Goal: Information Seeking & Learning: Find specific page/section

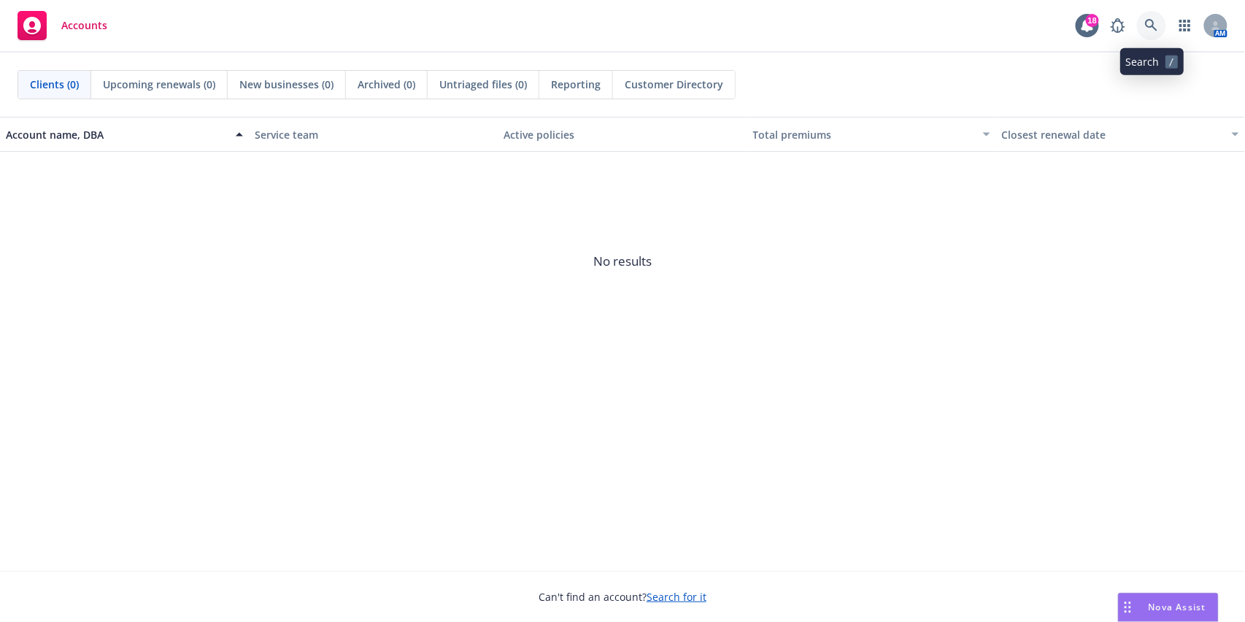
click at [1159, 31] on link at bounding box center [1151, 25] width 29 height 29
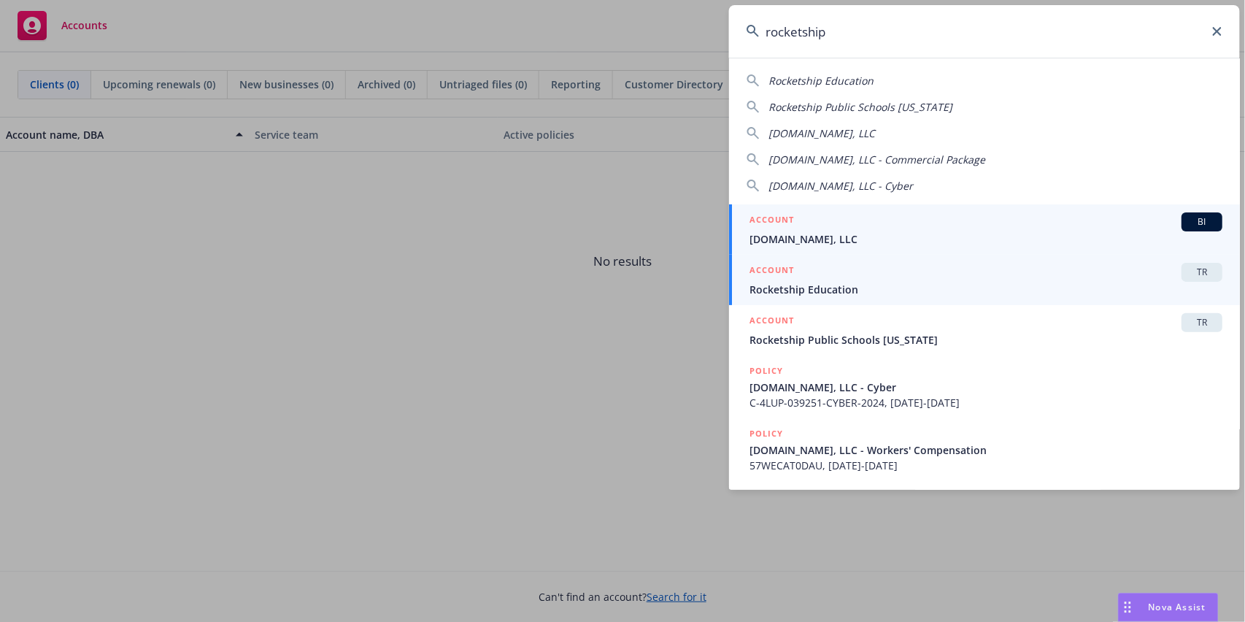
type input "rocketship"
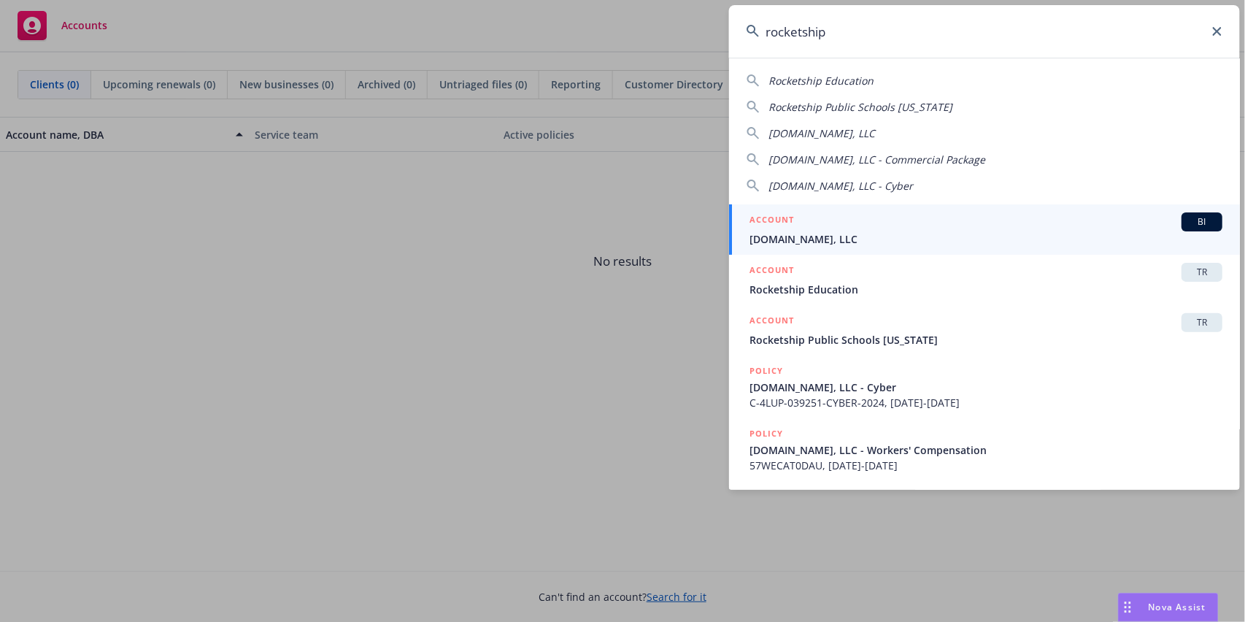
click at [825, 287] on span "Rocketship Education" at bounding box center [985, 289] width 473 height 15
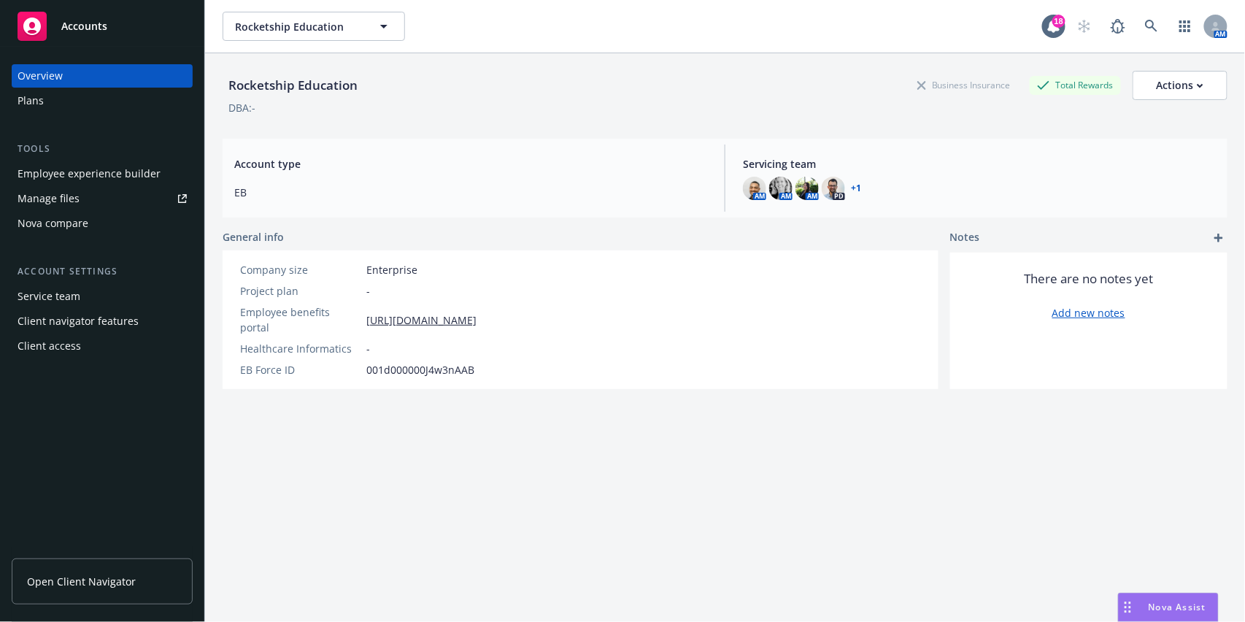
click at [76, 193] on div "Manage files" at bounding box center [49, 198] width 62 height 23
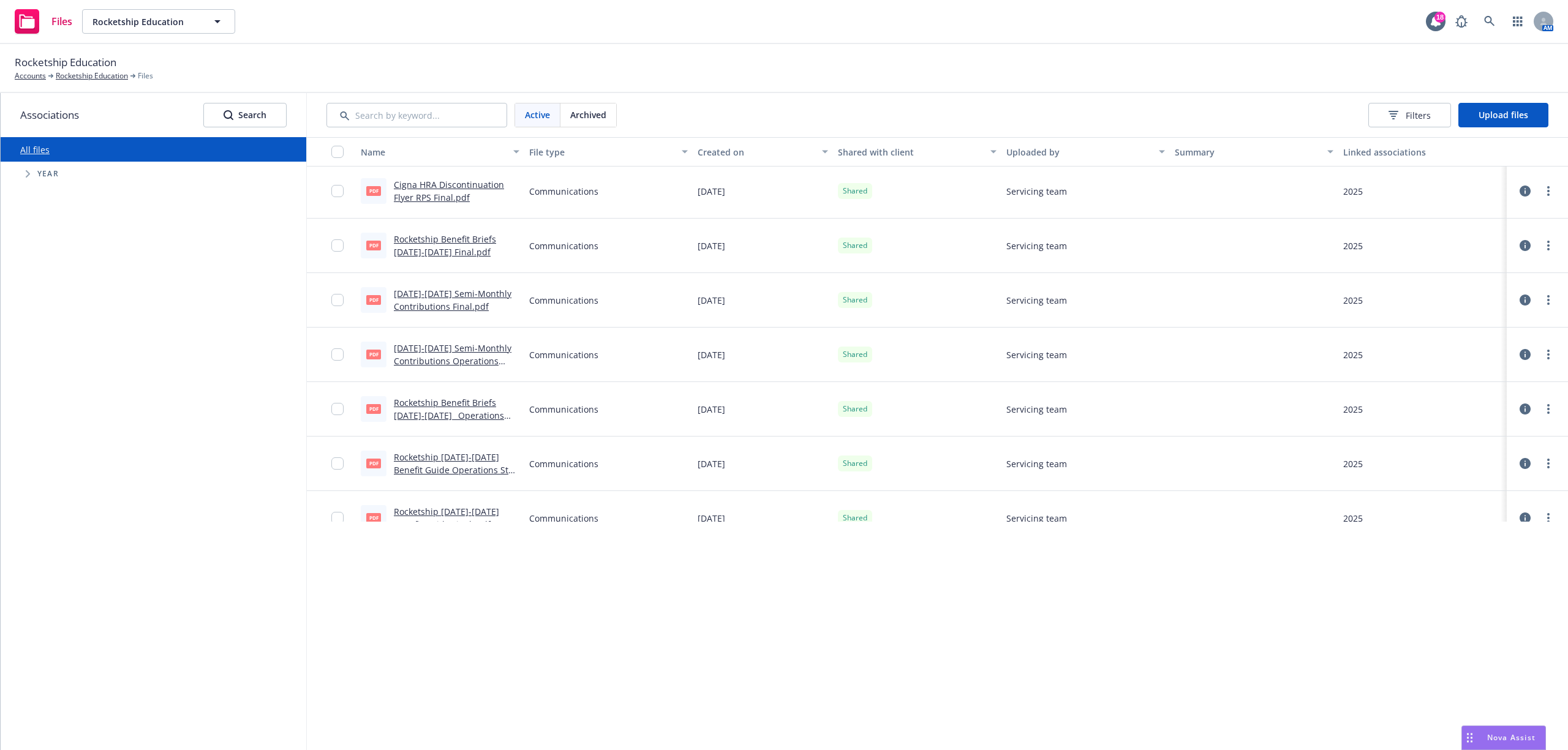
scroll to position [408, 0]
